Goal: Navigation & Orientation: Understand site structure

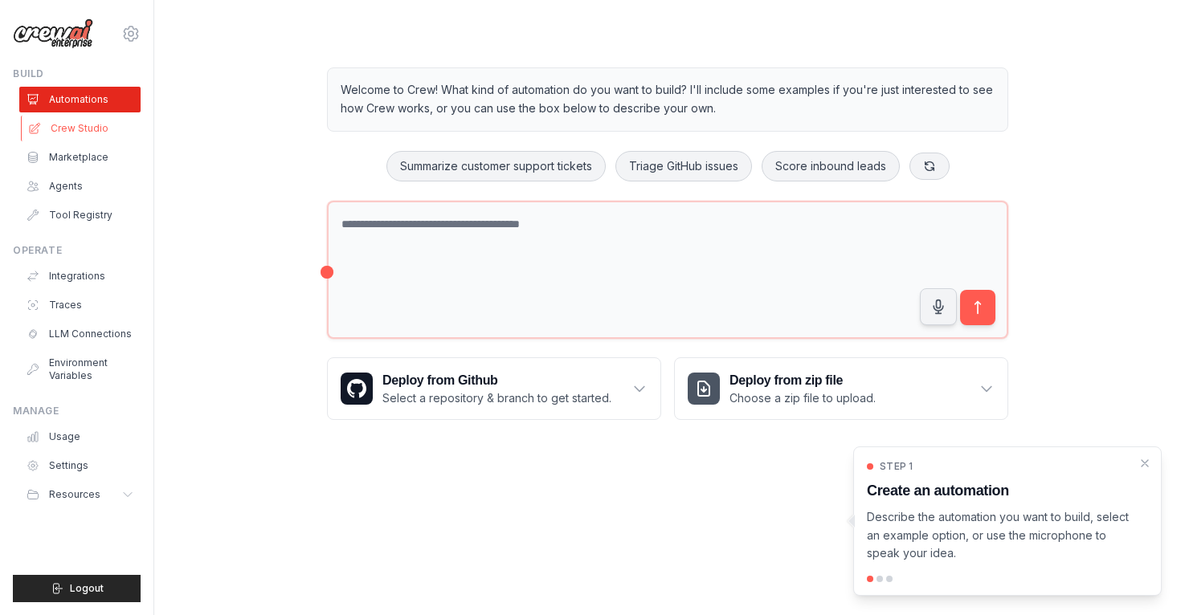
click at [73, 129] on link "Crew Studio" at bounding box center [81, 129] width 121 height 26
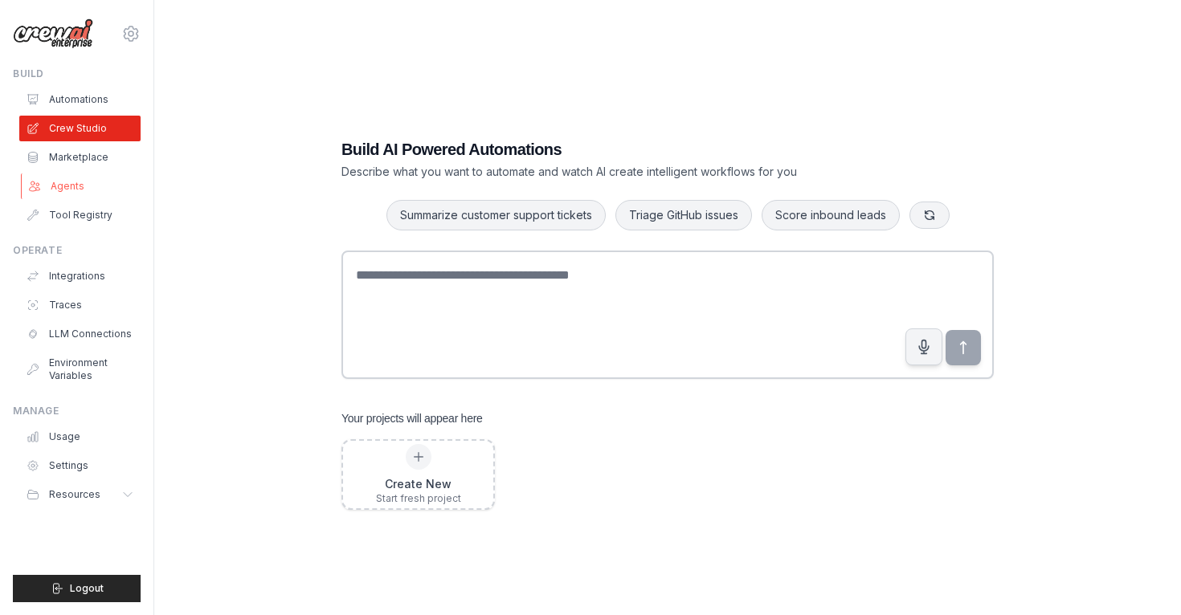
click at [59, 186] on link "Agents" at bounding box center [81, 186] width 121 height 26
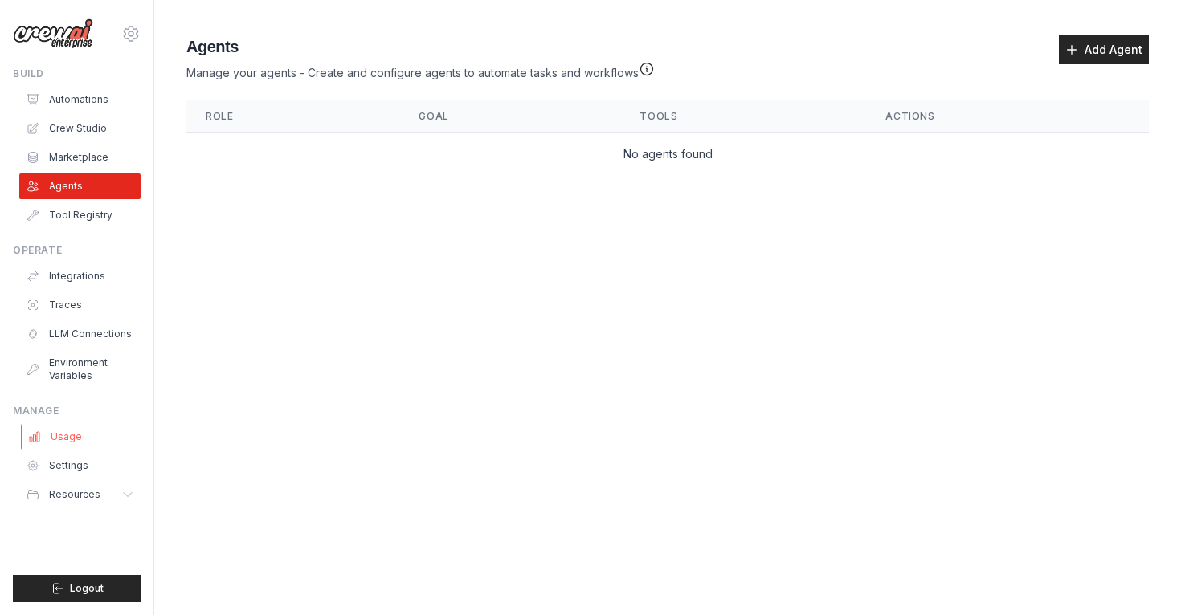
click at [67, 443] on link "Usage" at bounding box center [81, 437] width 121 height 26
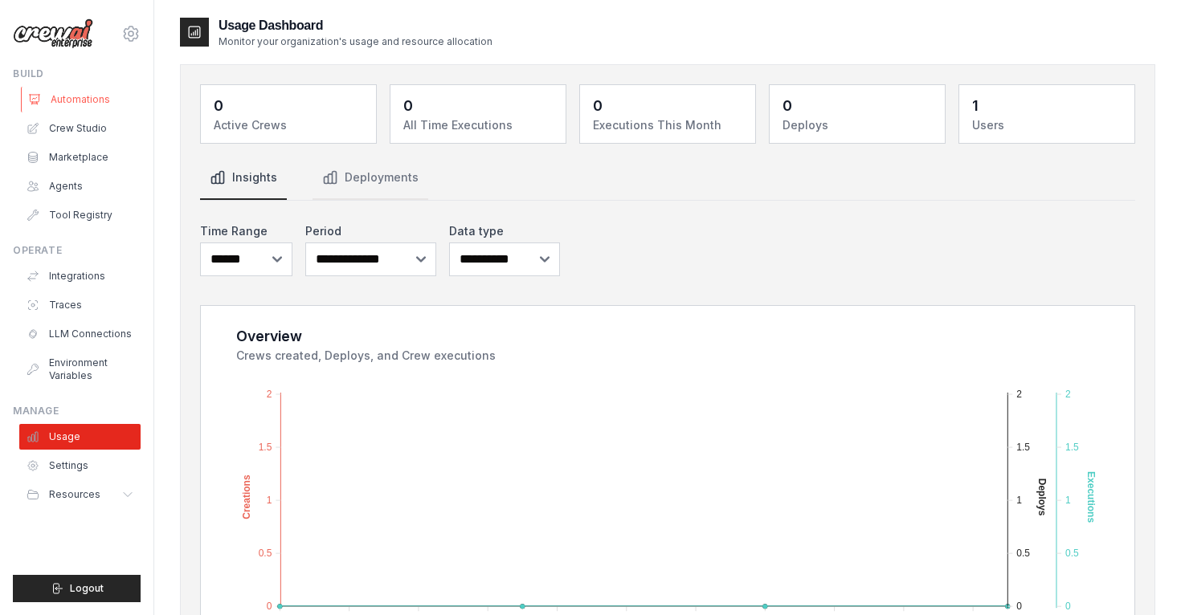
click at [63, 104] on link "Automations" at bounding box center [81, 100] width 121 height 26
